Goal: Find specific page/section: Find specific page/section

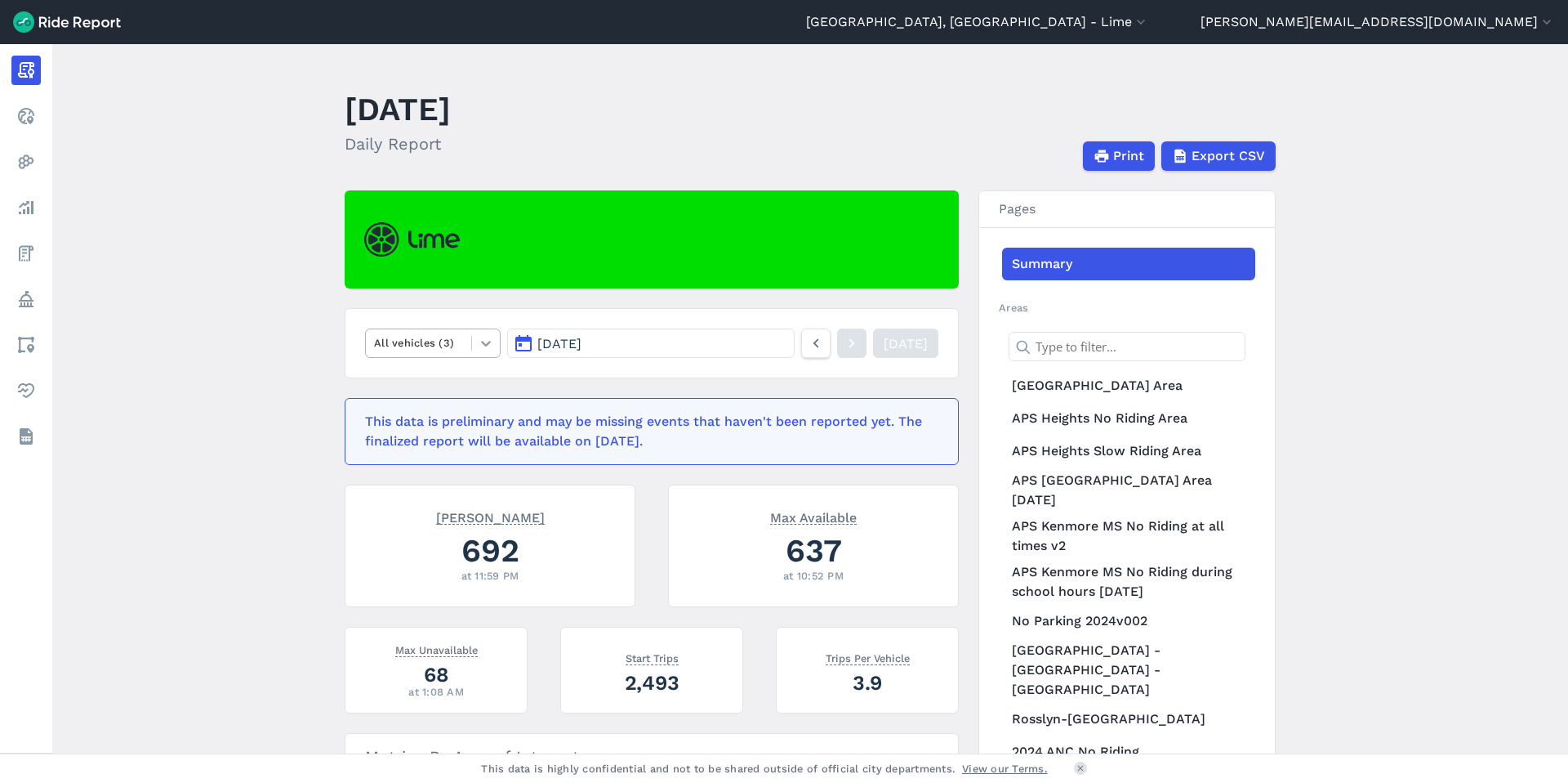
click at [472, 351] on div at bounding box center [486, 343] width 28 height 28
click at [443, 389] on div "E-Bikes" at bounding box center [432, 381] width 136 height 28
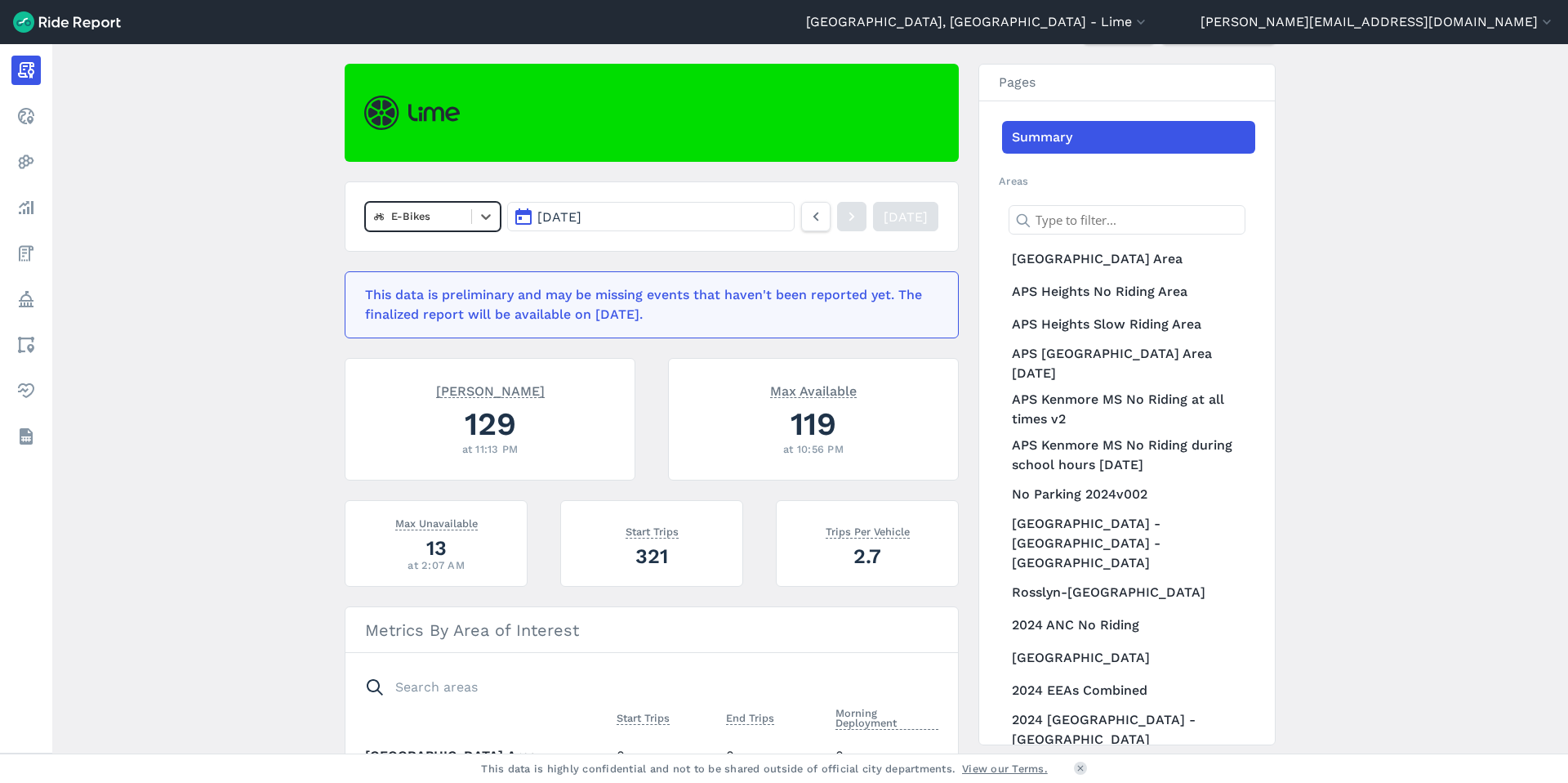
scroll to position [50, 0]
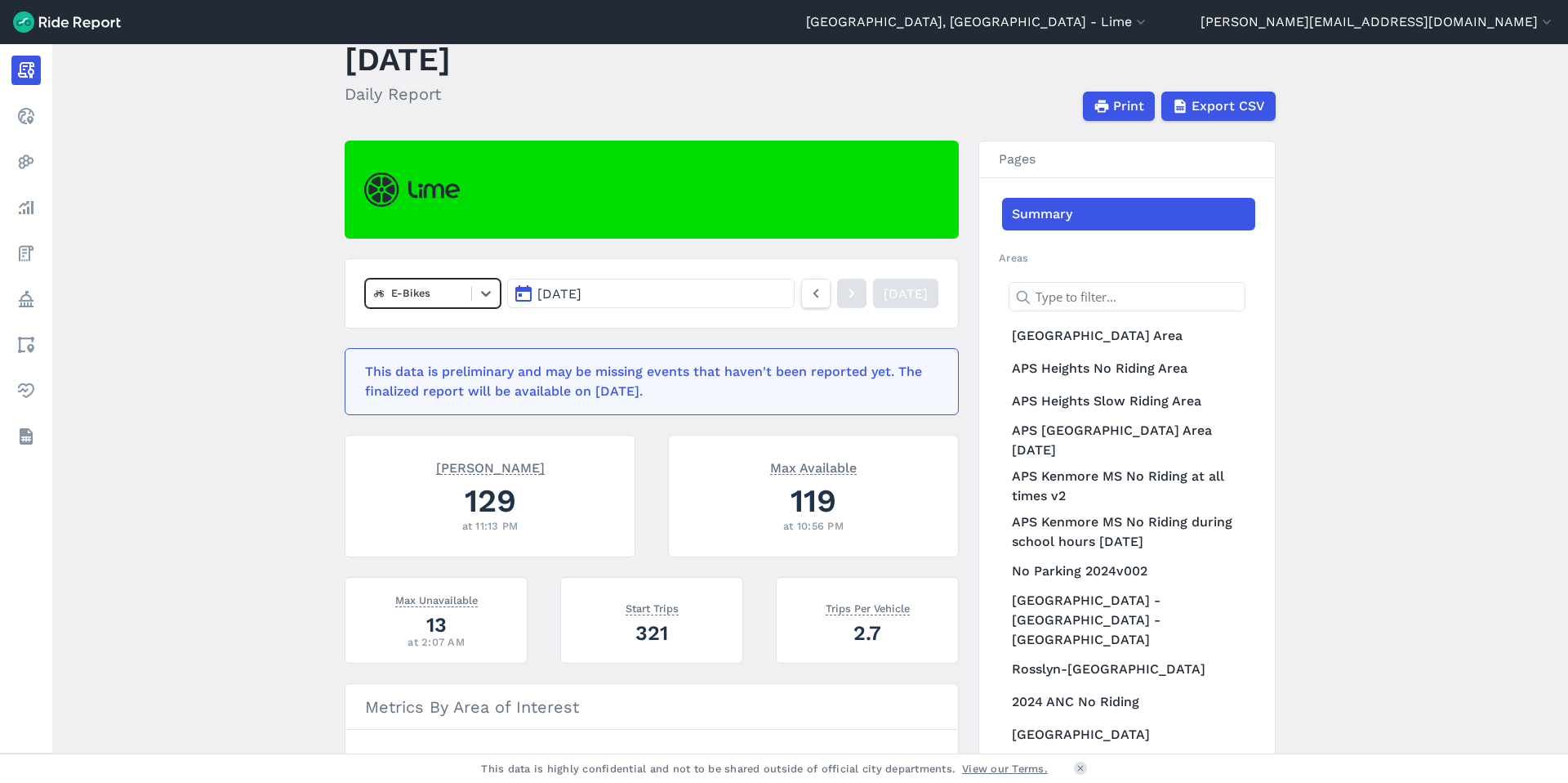
click at [458, 300] on div at bounding box center [419, 292] width 89 height 19
click at [439, 386] on div "Scooters" at bounding box center [432, 389] width 136 height 28
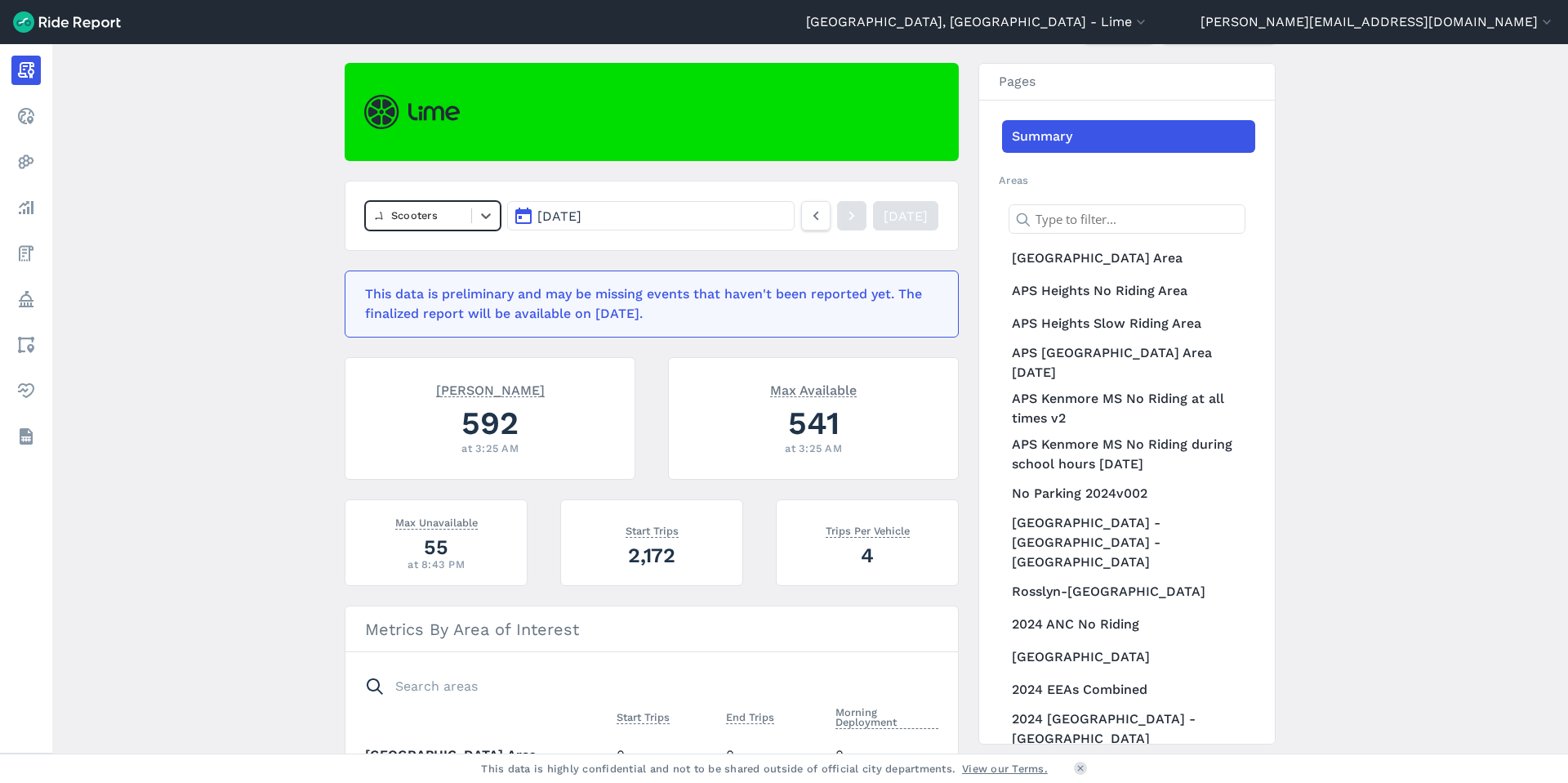
scroll to position [99, 0]
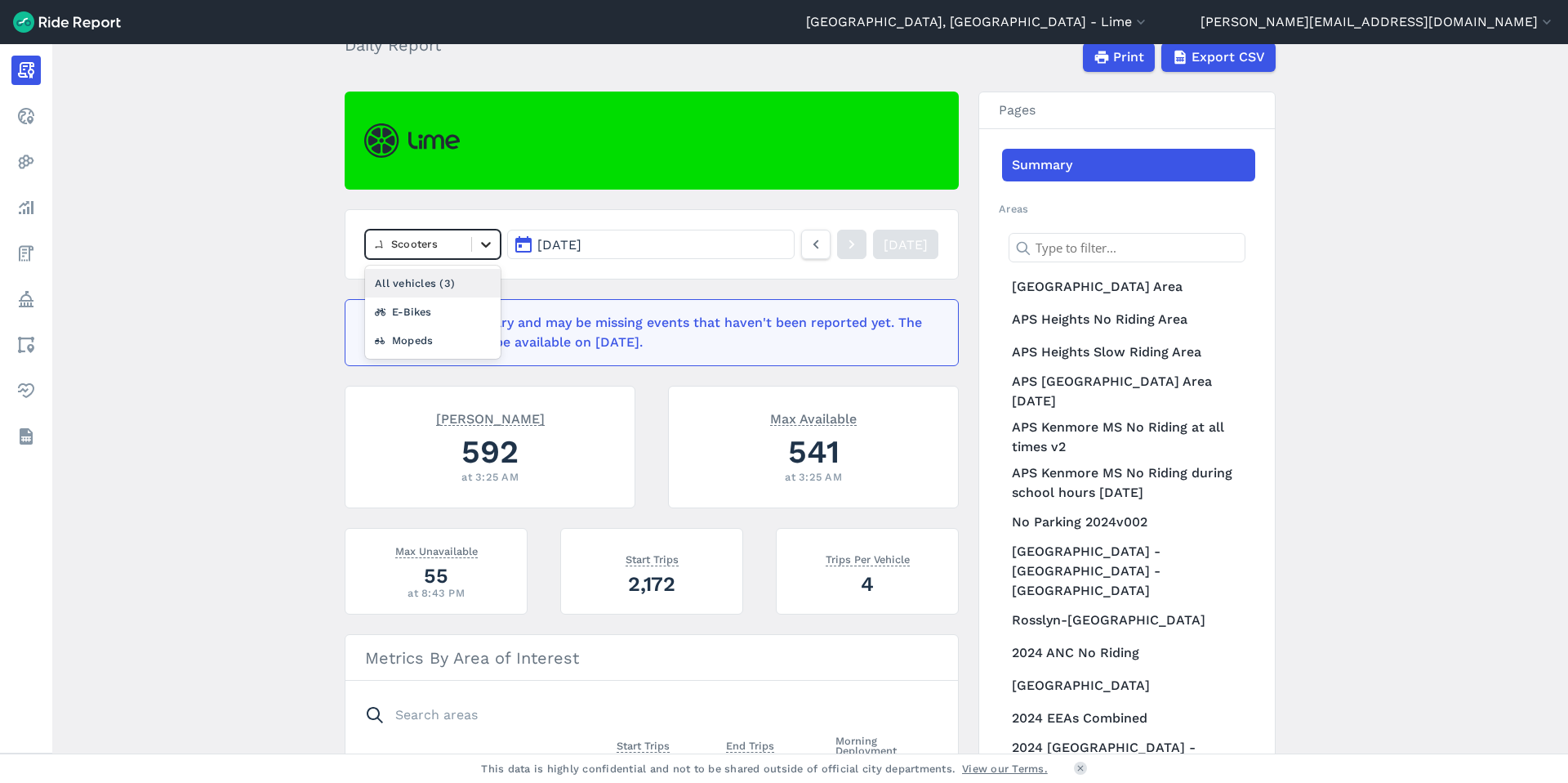
click at [478, 246] on icon at bounding box center [486, 244] width 16 height 16
click at [452, 320] on div "E-Bikes" at bounding box center [432, 311] width 136 height 28
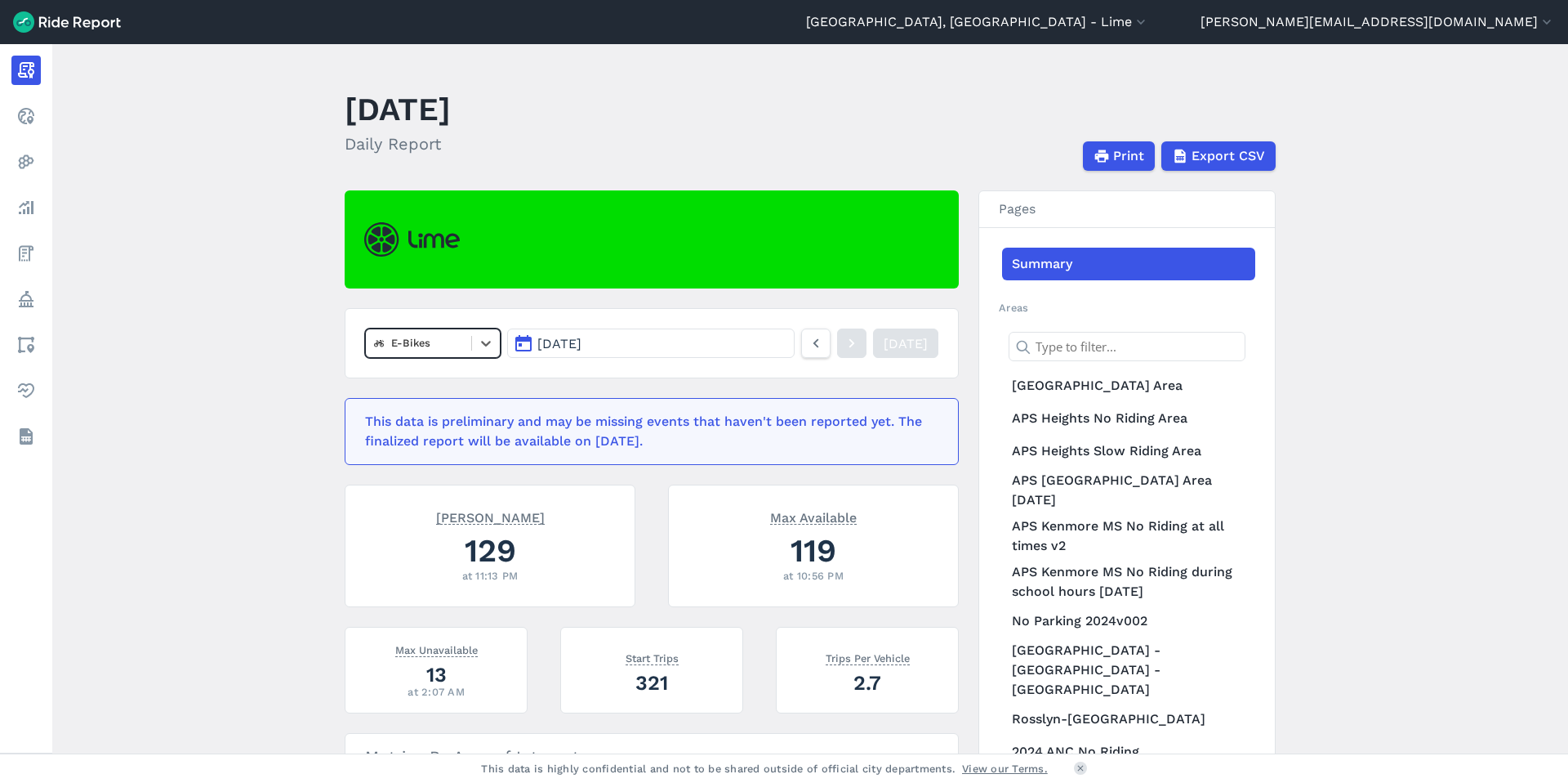
click at [456, 340] on div at bounding box center [419, 342] width 89 height 19
click at [436, 391] on div "All vehicles (3)" at bounding box center [432, 381] width 136 height 28
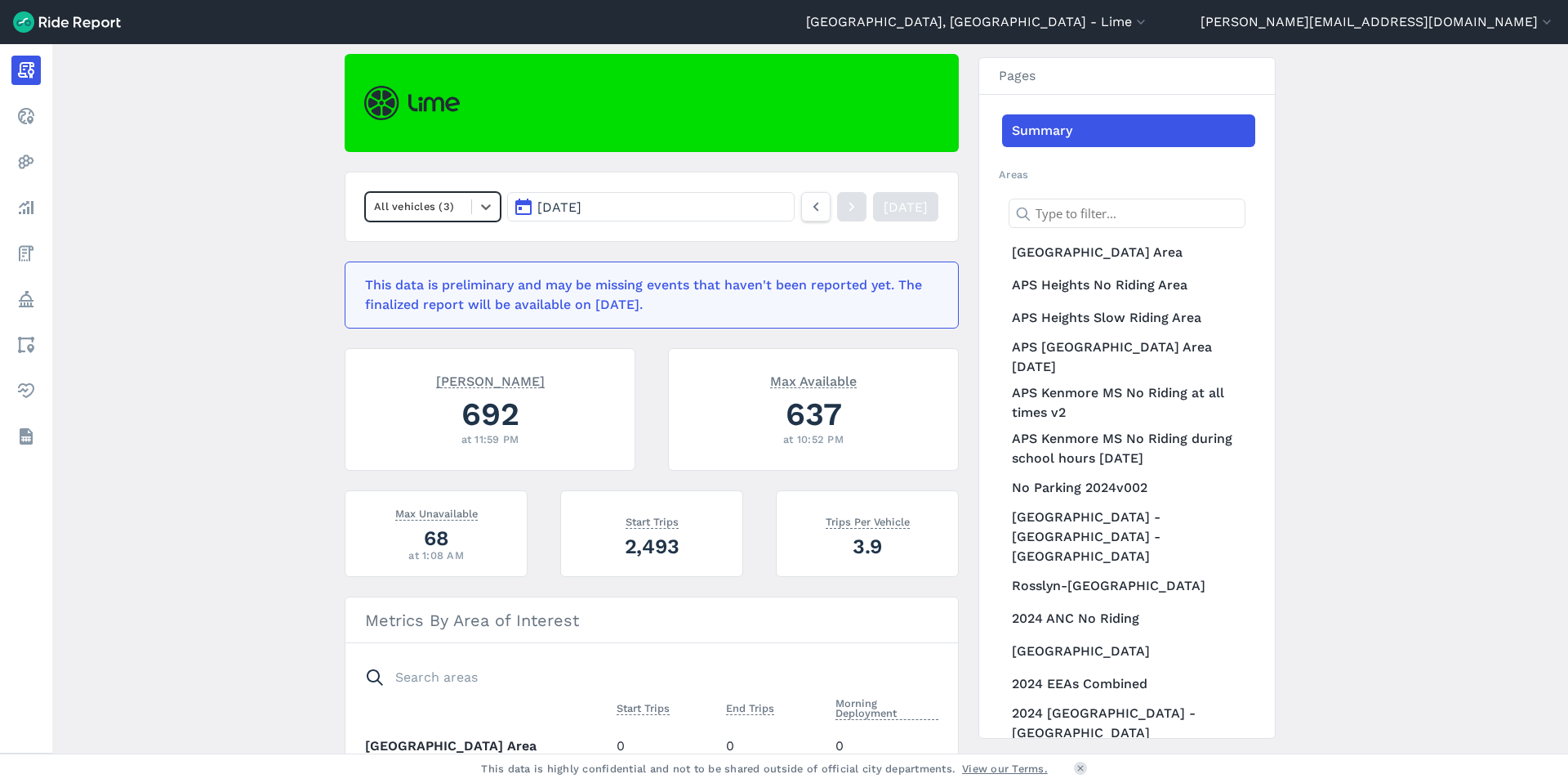
scroll to position [135, 0]
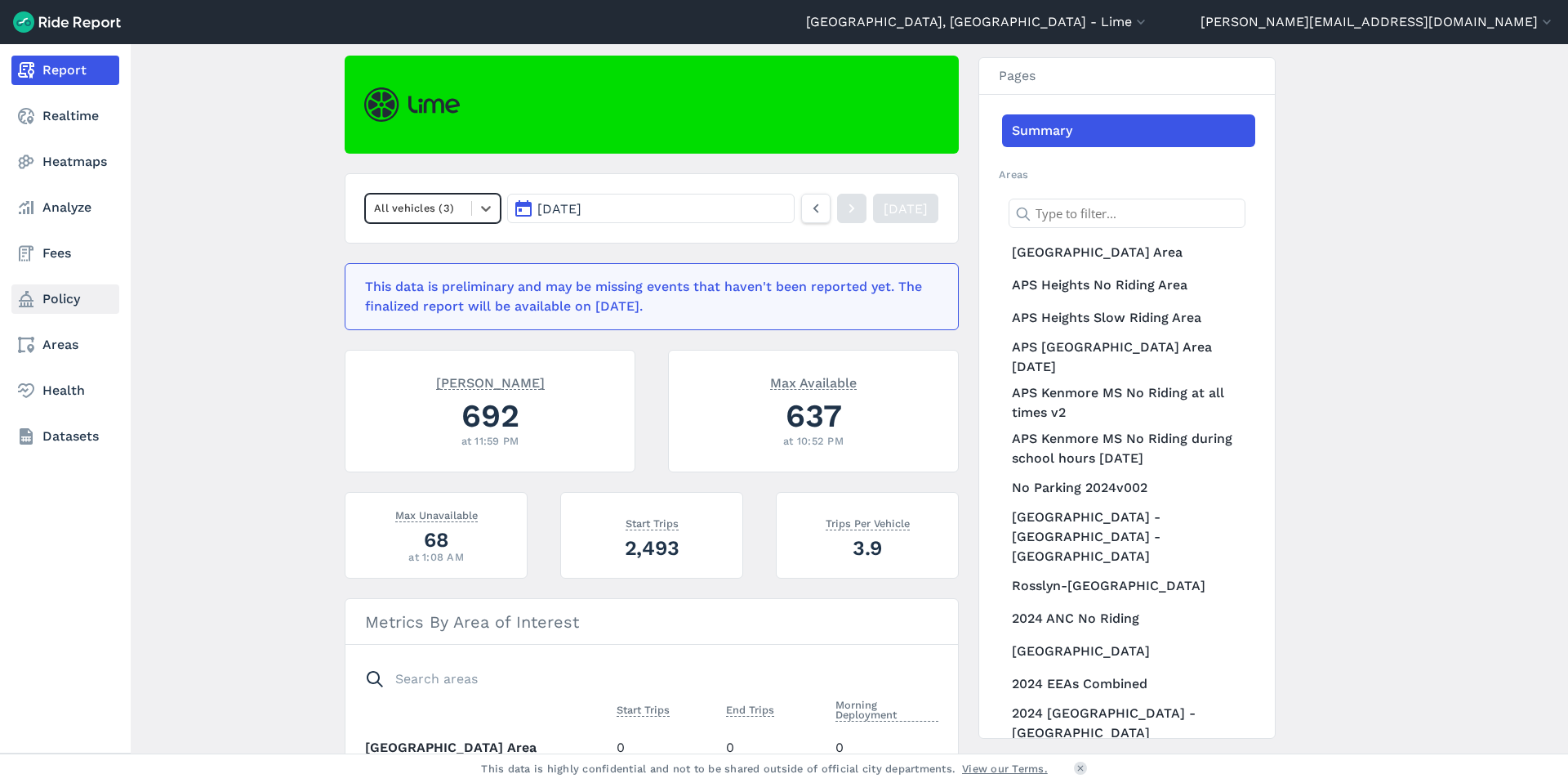
click at [56, 302] on link "Policy" at bounding box center [66, 299] width 107 height 29
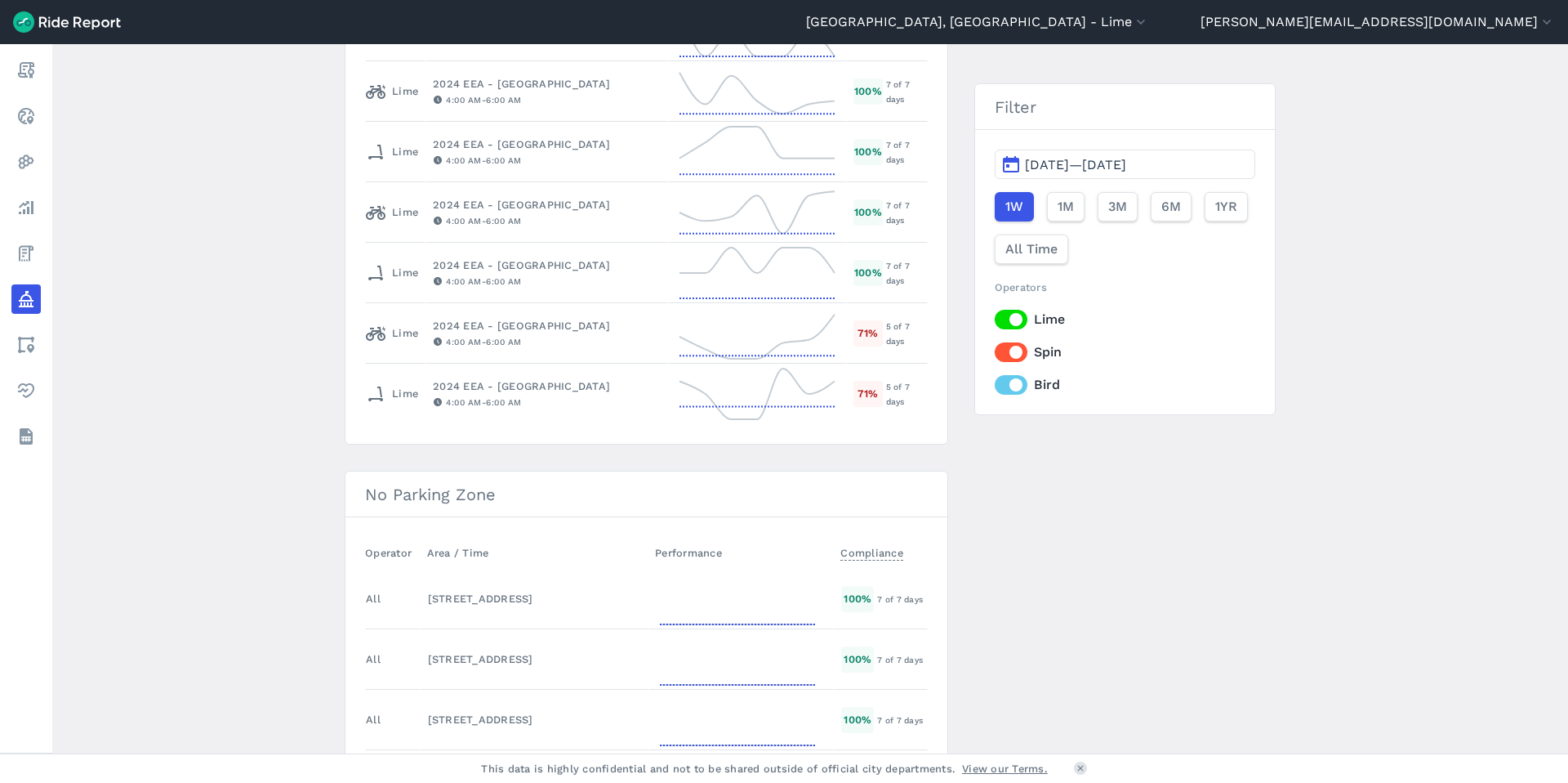
scroll to position [2110, 0]
